Goal: Information Seeking & Learning: Learn about a topic

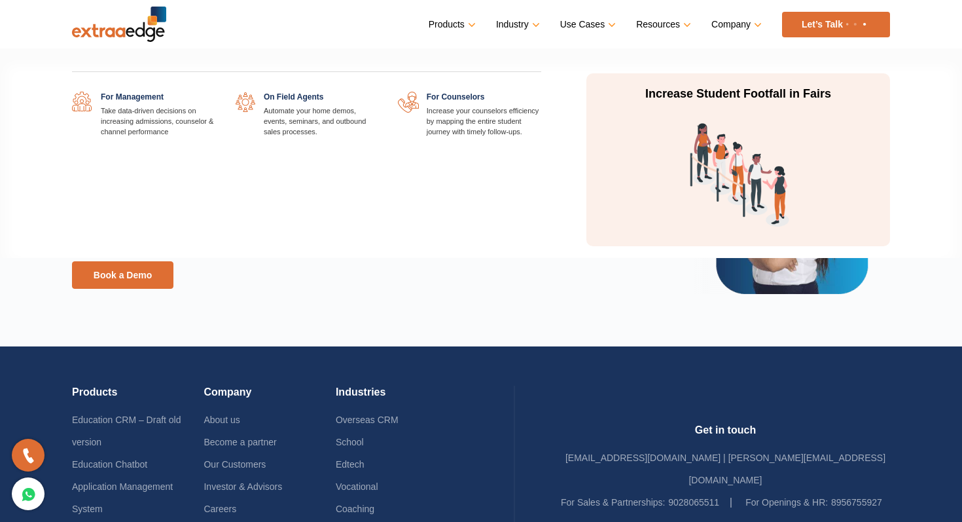
scroll to position [2934, 0]
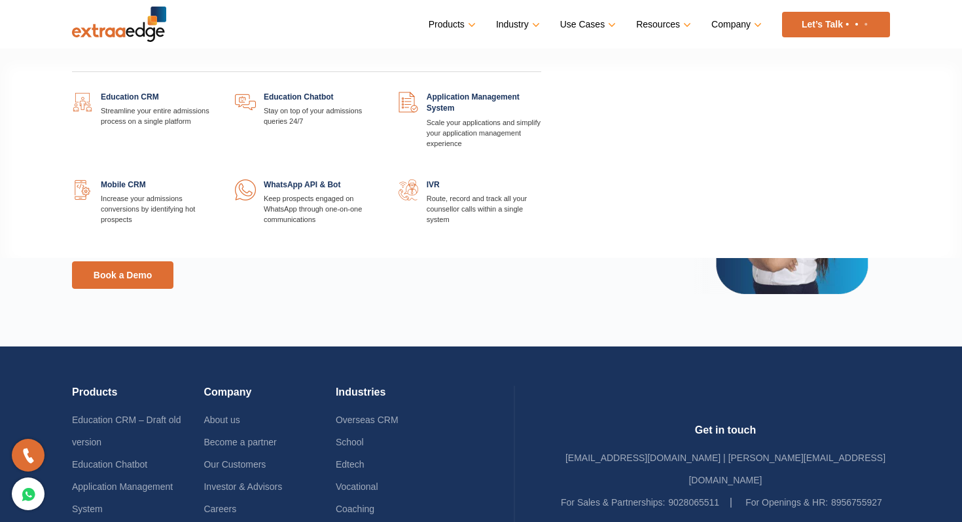
click at [215, 92] on link at bounding box center [215, 92] width 0 height 0
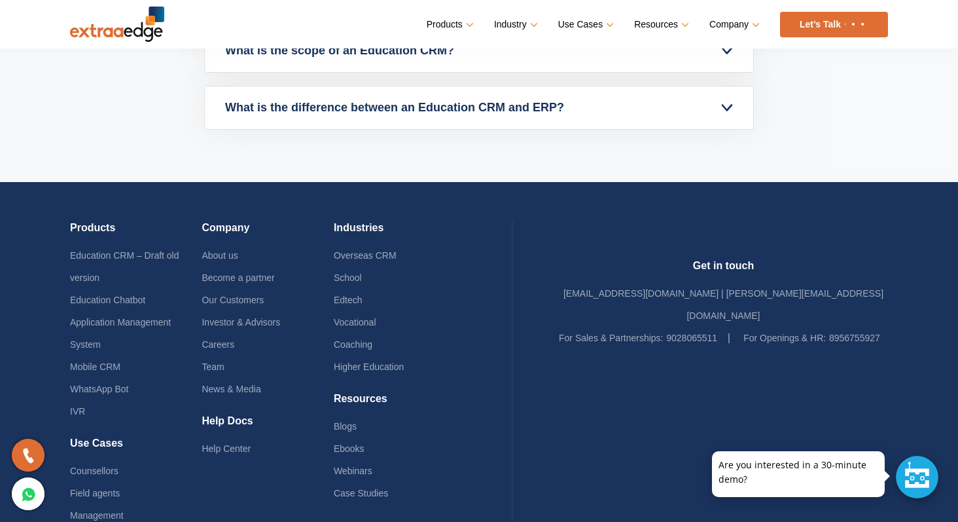
scroll to position [6199, 0]
